Goal: Transaction & Acquisition: Purchase product/service

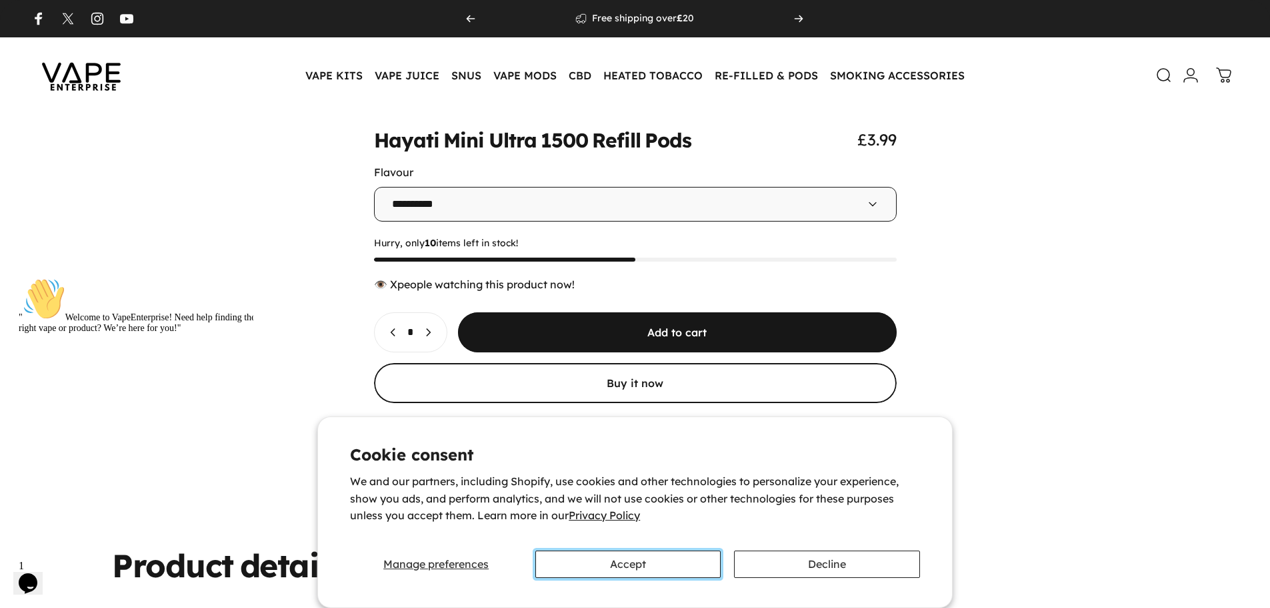
click at [677, 558] on button "Accept" at bounding box center [628, 563] width 185 height 27
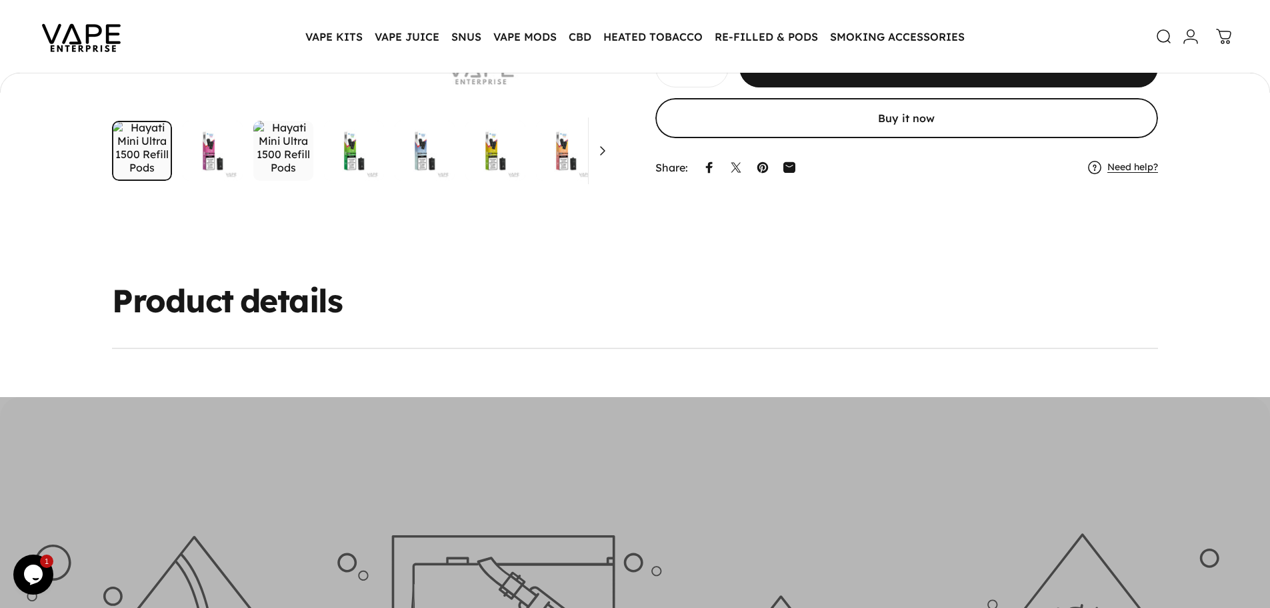
scroll to position [397, 0]
click at [670, 316] on div "Product details" at bounding box center [635, 300] width 1206 height 31
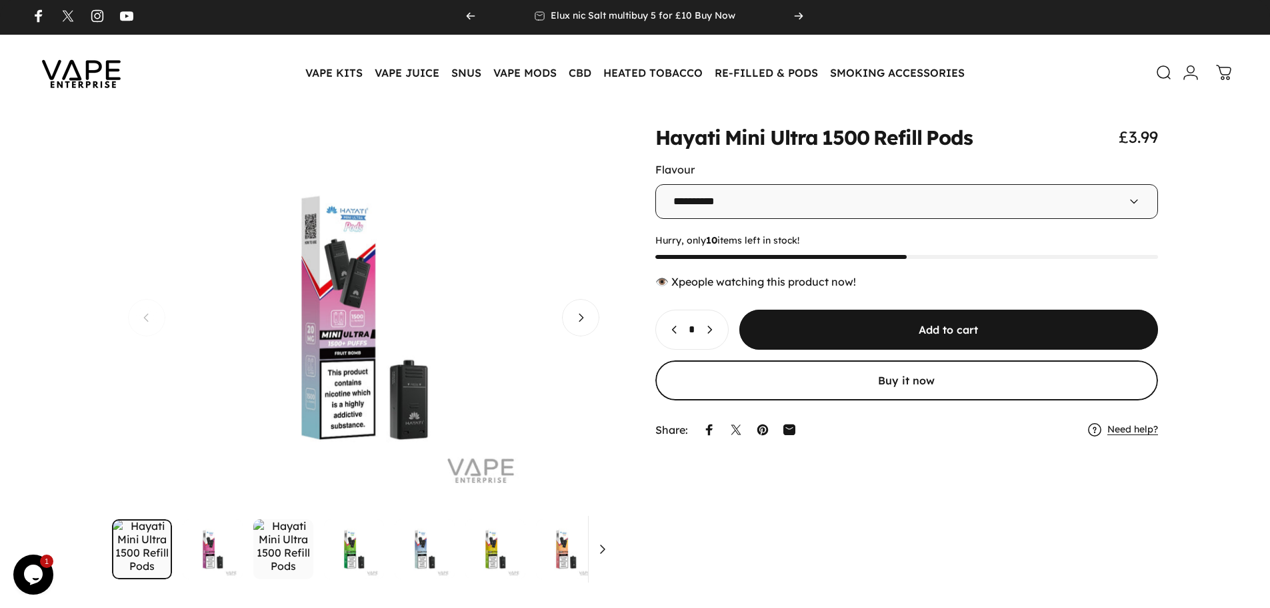
scroll to position [0, 0]
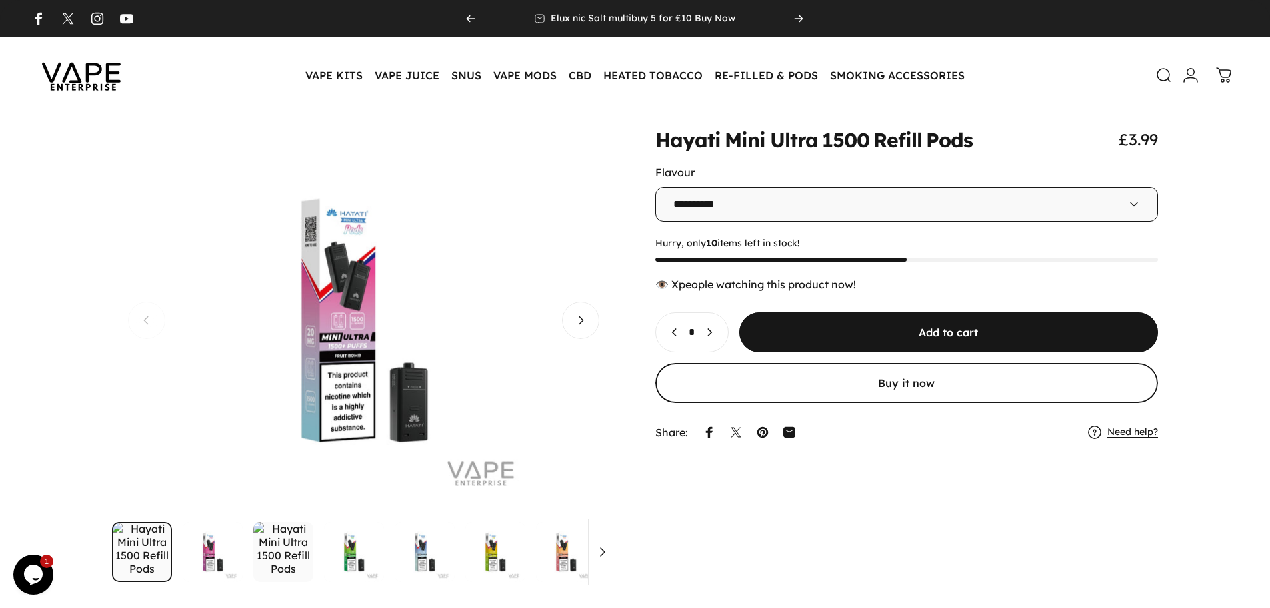
drag, startPoint x: 196, startPoint y: 565, endPoint x: 208, endPoint y: 564, distance: 12.1
click at [197, 565] on img "Go to item" at bounding box center [213, 552] width 60 height 60
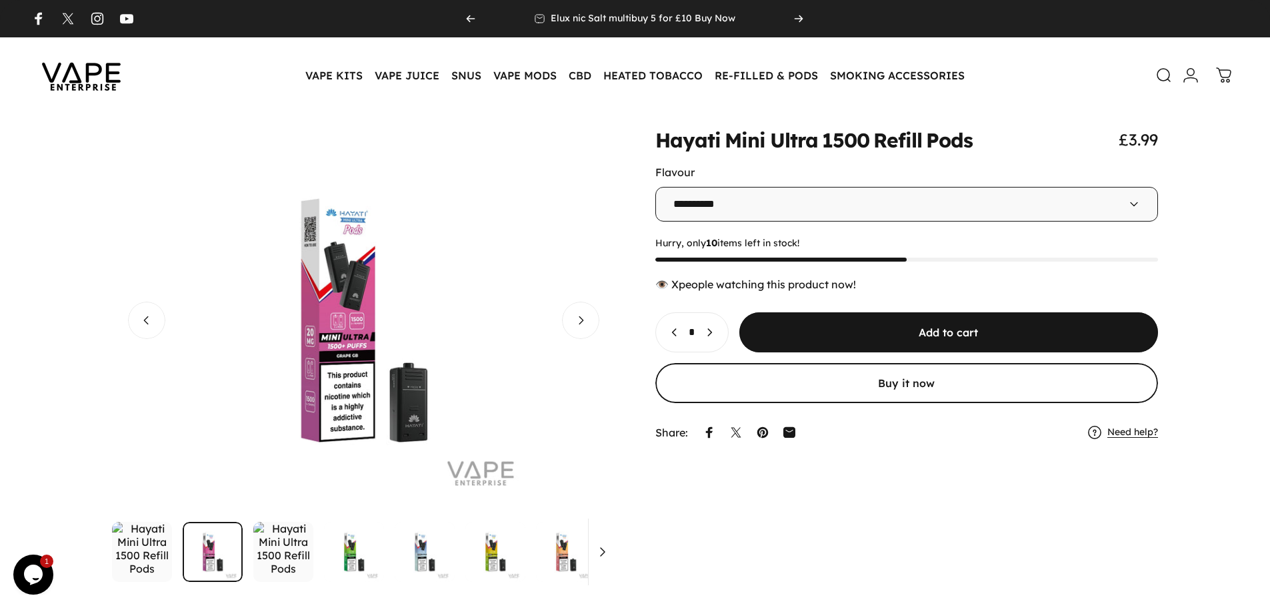
drag, startPoint x: 277, startPoint y: 558, endPoint x: 295, endPoint y: 556, distance: 18.1
click at [277, 557] on img "Go to item" at bounding box center [283, 552] width 60 height 60
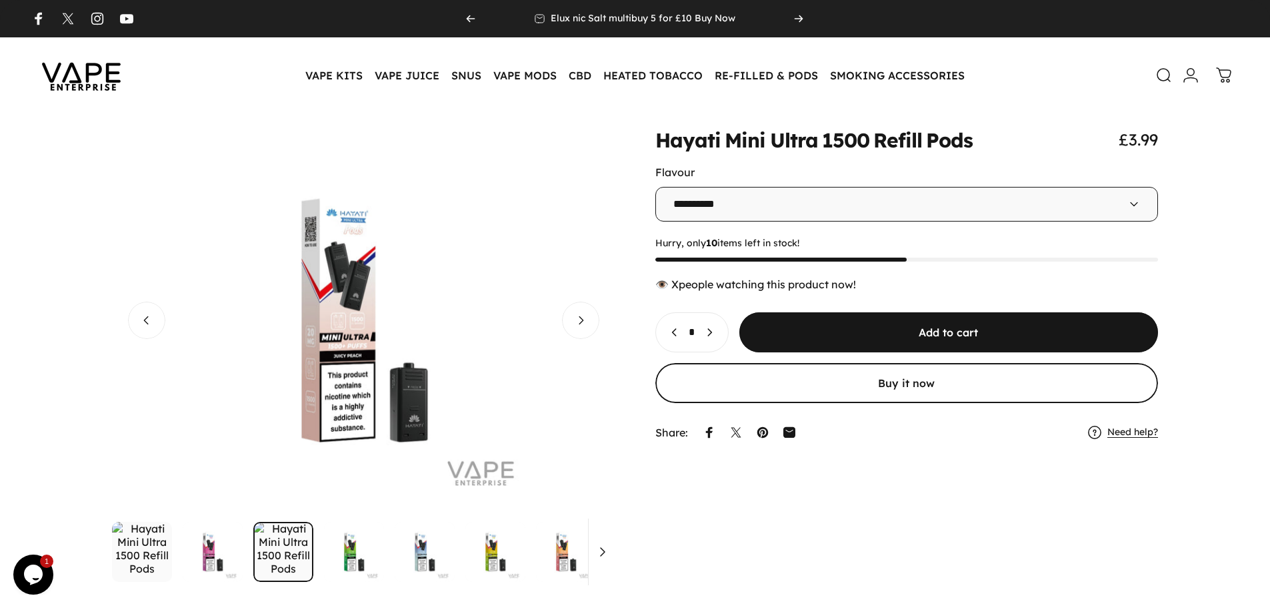
drag, startPoint x: 336, startPoint y: 559, endPoint x: 410, endPoint y: 544, distance: 75.5
click at [337, 559] on img "Go to item" at bounding box center [354, 552] width 60 height 60
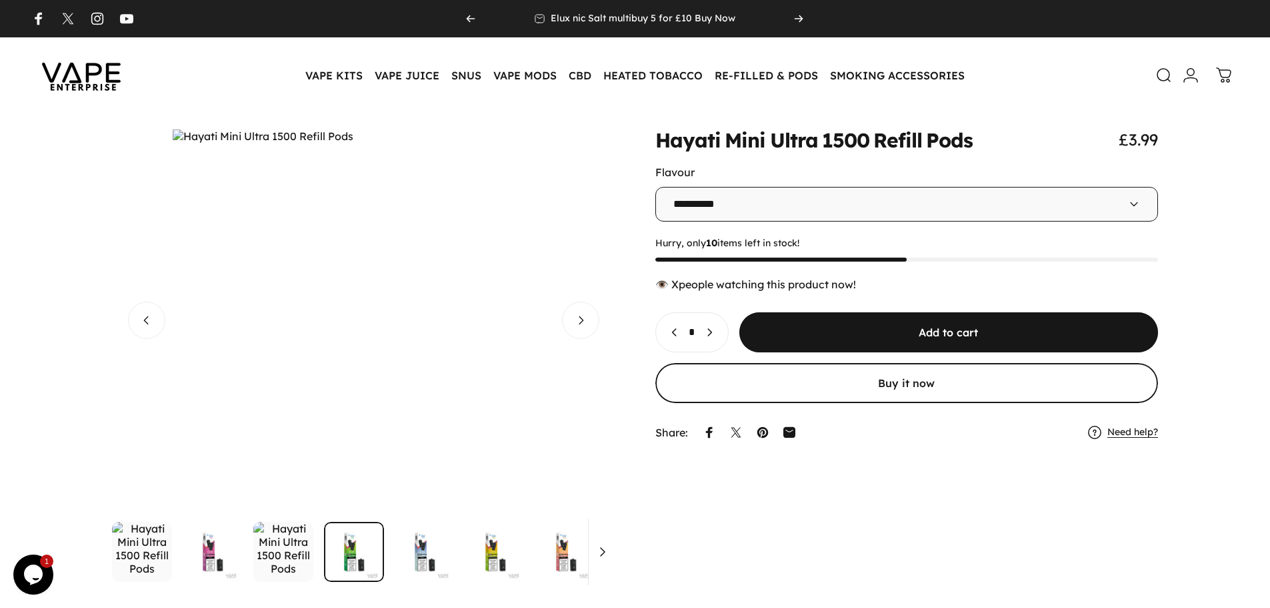
click at [429, 544] on img "Go to item" at bounding box center [425, 552] width 60 height 60
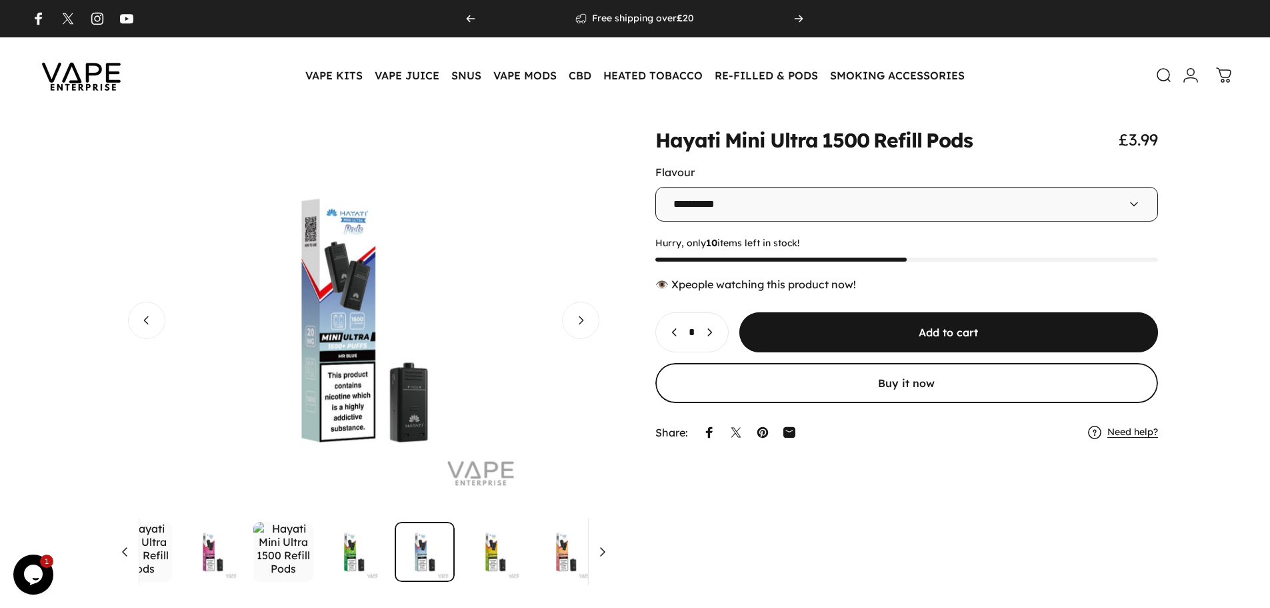
scroll to position [0, 61]
